Goal: Task Accomplishment & Management: Manage account settings

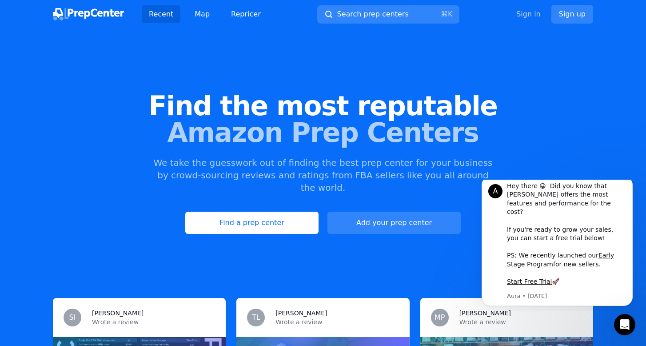
click at [539, 13] on link "Sign in" at bounding box center [528, 14] width 24 height 11
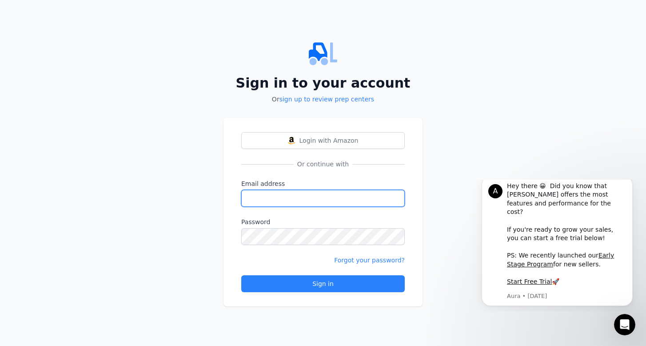
click at [383, 202] on input "Email address" at bounding box center [322, 198] width 163 height 17
click at [392, 200] on input "Email address" at bounding box center [322, 198] width 163 height 17
click at [348, 199] on input "Email address" at bounding box center [322, 198] width 163 height 17
type input "[PERSON_NAME][EMAIL_ADDRESS][DOMAIN_NAME]"
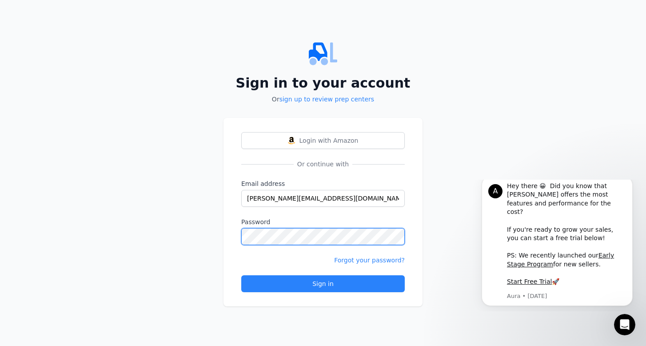
click at [323, 283] on button "Sign in" at bounding box center [322, 283] width 163 height 17
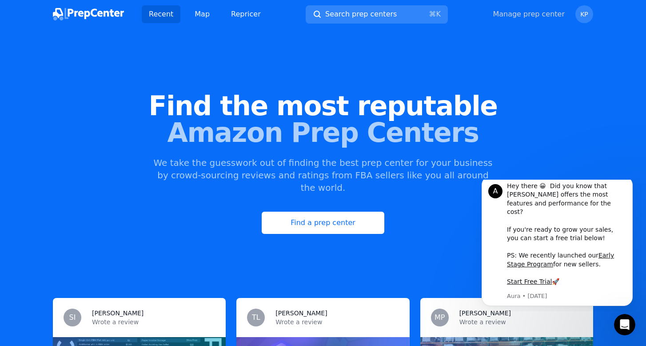
click at [561, 17] on link "Manage prep center" at bounding box center [529, 14] width 72 height 11
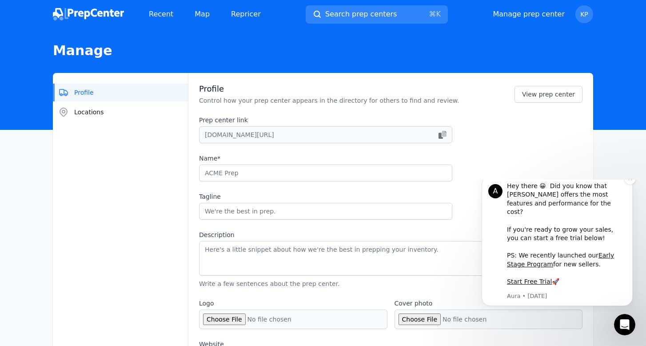
type input "SimplyShip"
type input "Where smart sellers send their stuff"
type textarea "At SimplyShip, we don’t just prep your products—we help you find them. Our excl…"
type input "[DOMAIN_NAME]"
type input "[PERSON_NAME][EMAIL_ADDRESS][DOMAIN_NAME]"
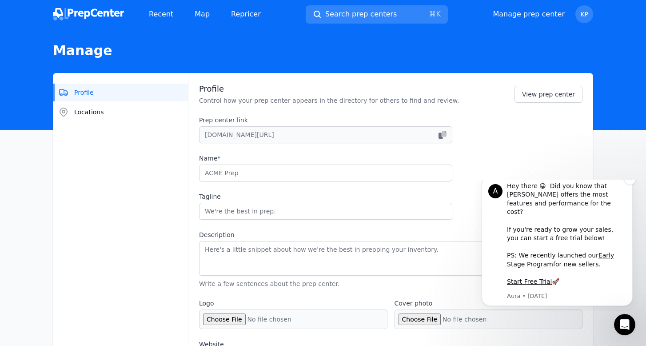
checkbox input "true"
type input "simplyshipnow"
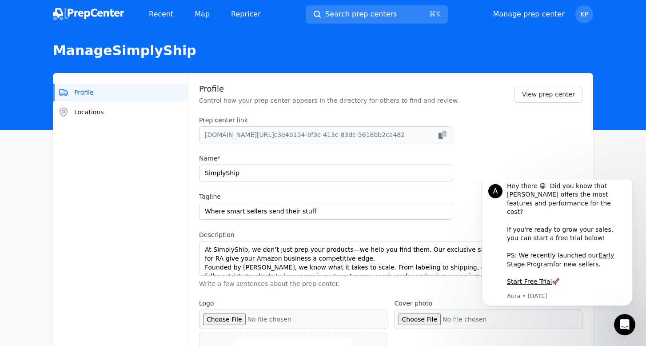
click at [342, 227] on div "Prep center link [DOMAIN_NAME][URL] c3e4b154-bf3c-413c-83dc-5618bb2ca482 Name* …" at bounding box center [390, 202] width 383 height 172
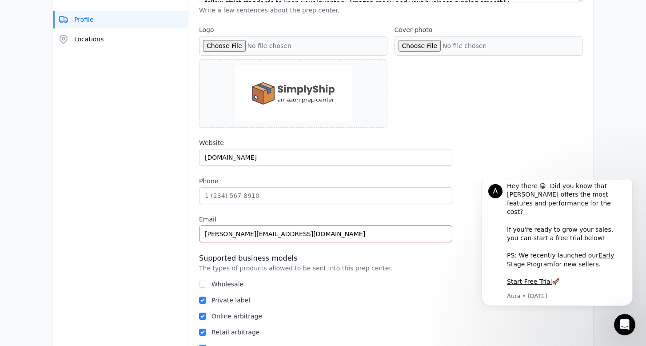
scroll to position [275, 0]
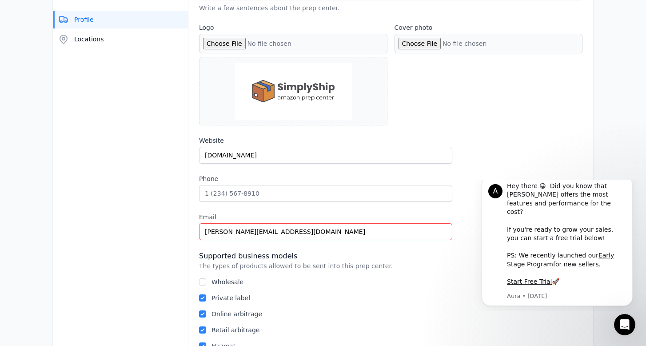
click at [203, 283] on input "Wholesale" at bounding box center [202, 281] width 7 height 7
checkbox input "true"
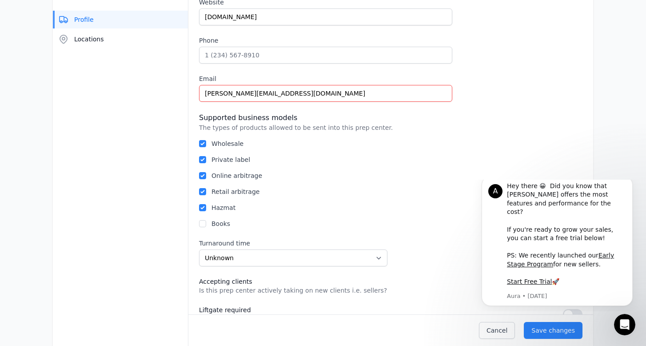
scroll to position [420, 0]
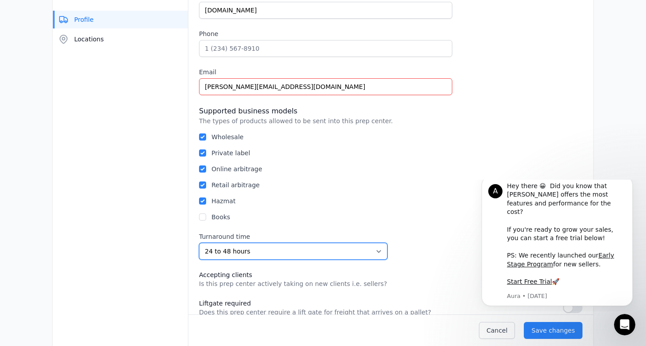
select select "48to72"
click at [183, 267] on div "Profile Locations Profile Control how your prep center appears in the directory…" at bounding box center [323, 65] width 540 height 825
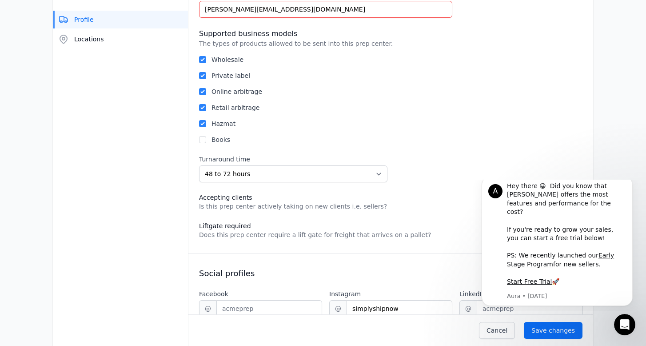
scroll to position [498, 0]
click at [555, 330] on div "Save changes" at bounding box center [553, 330] width 44 height 9
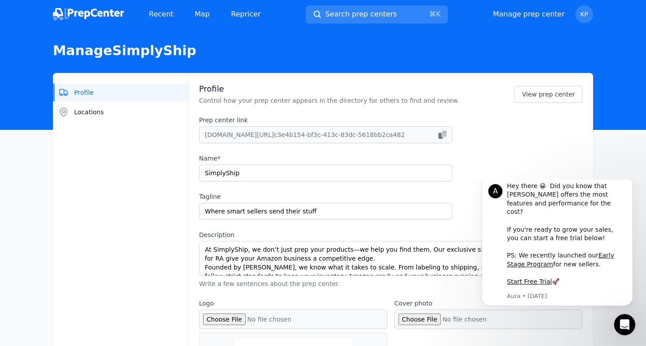
scroll to position [0, 0]
click at [136, 112] on button "Locations" at bounding box center [120, 112] width 135 height 18
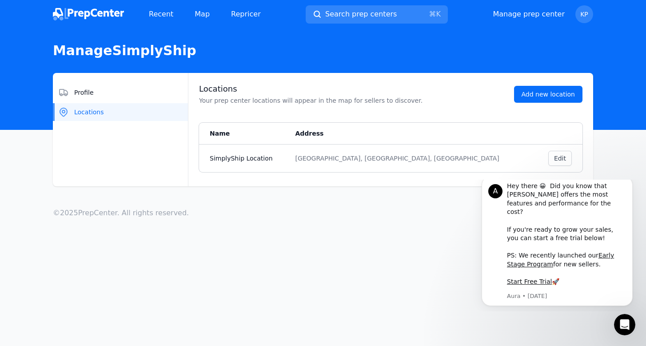
click at [540, 96] on button "Add new location" at bounding box center [548, 94] width 69 height 17
select select "US"
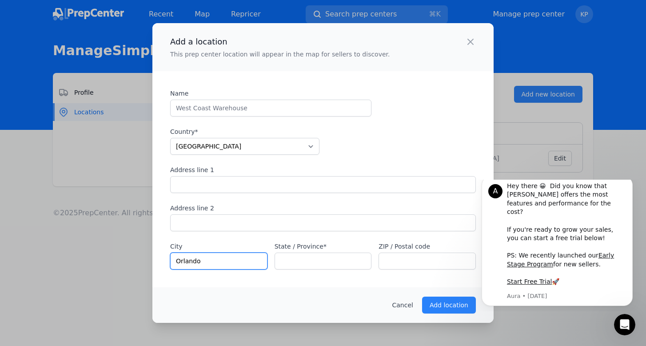
type input "Orlando"
type input "FL"
click at [418, 289] on div "Cancel Add location" at bounding box center [322, 305] width 341 height 36
click at [453, 306] on p "Add location" at bounding box center [449, 304] width 39 height 9
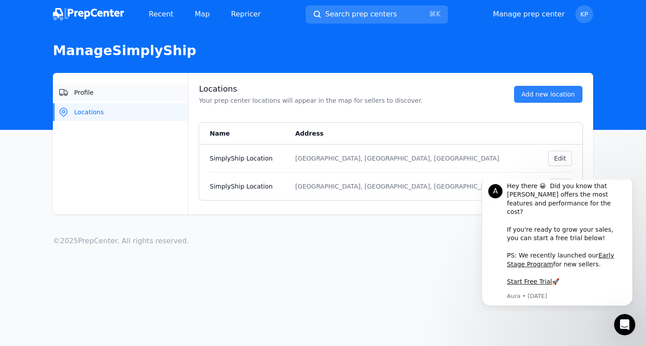
click at [137, 91] on button "Profile" at bounding box center [120, 93] width 135 height 18
select select "48to72"
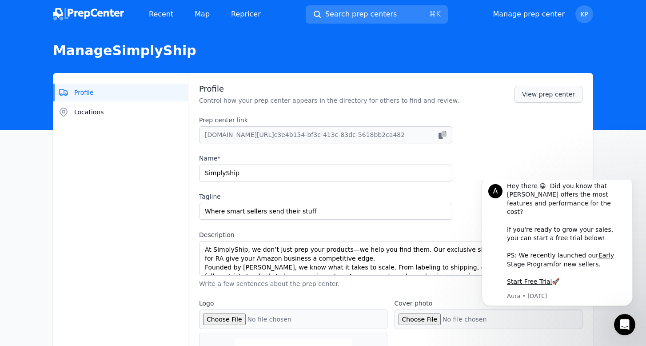
click at [568, 102] on link "View prep center" at bounding box center [548, 94] width 68 height 17
